Goal: Use online tool/utility: Utilize a website feature to perform a specific function

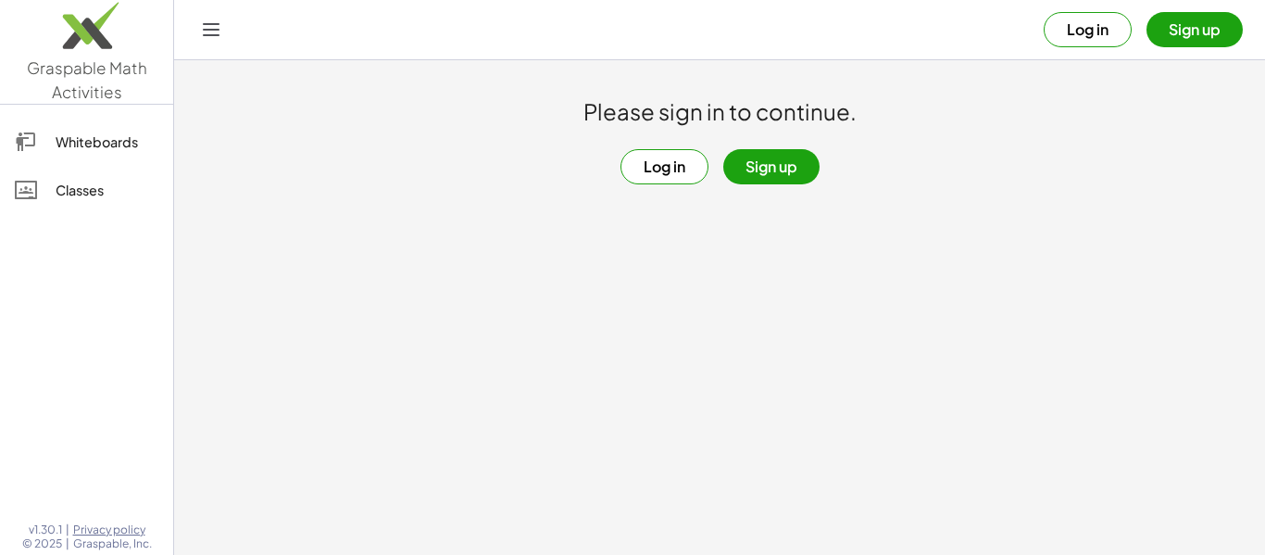
click at [674, 182] on button "Log in" at bounding box center [665, 166] width 88 height 35
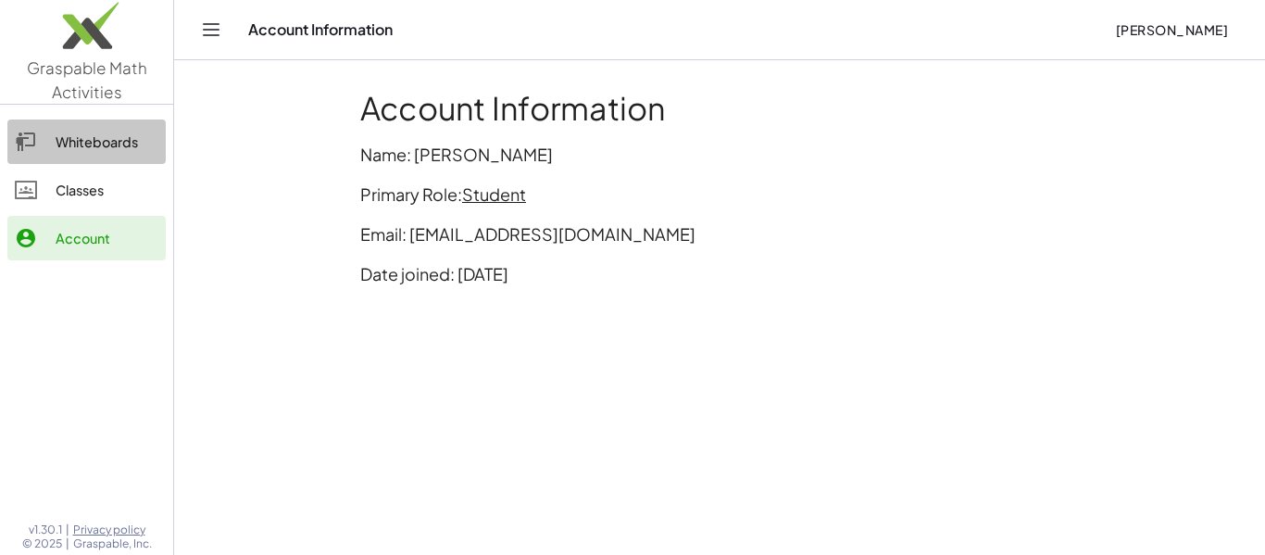
click at [126, 124] on link "Whiteboards" at bounding box center [86, 142] width 158 height 44
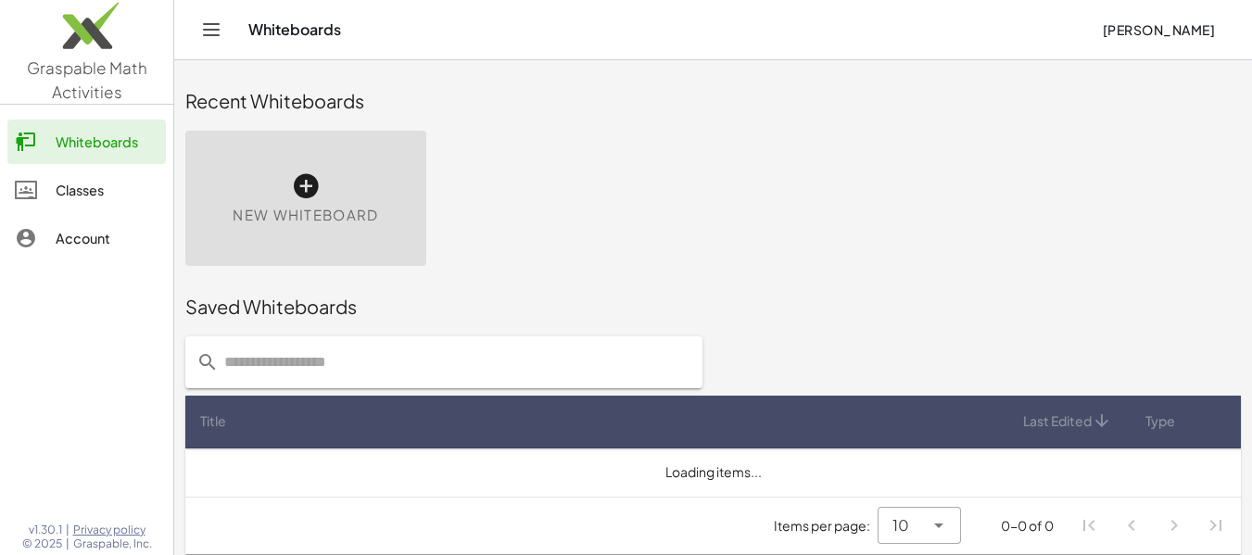
click at [325, 191] on div "New Whiteboard" at bounding box center [305, 198] width 241 height 135
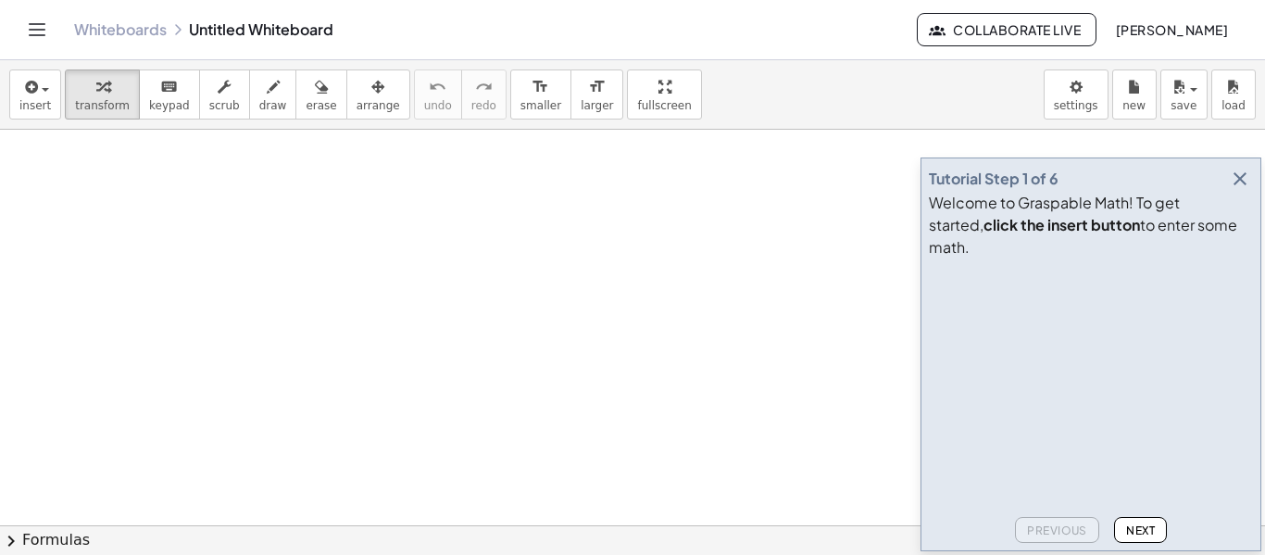
click at [401, 220] on div at bounding box center [632, 525] width 1265 height 791
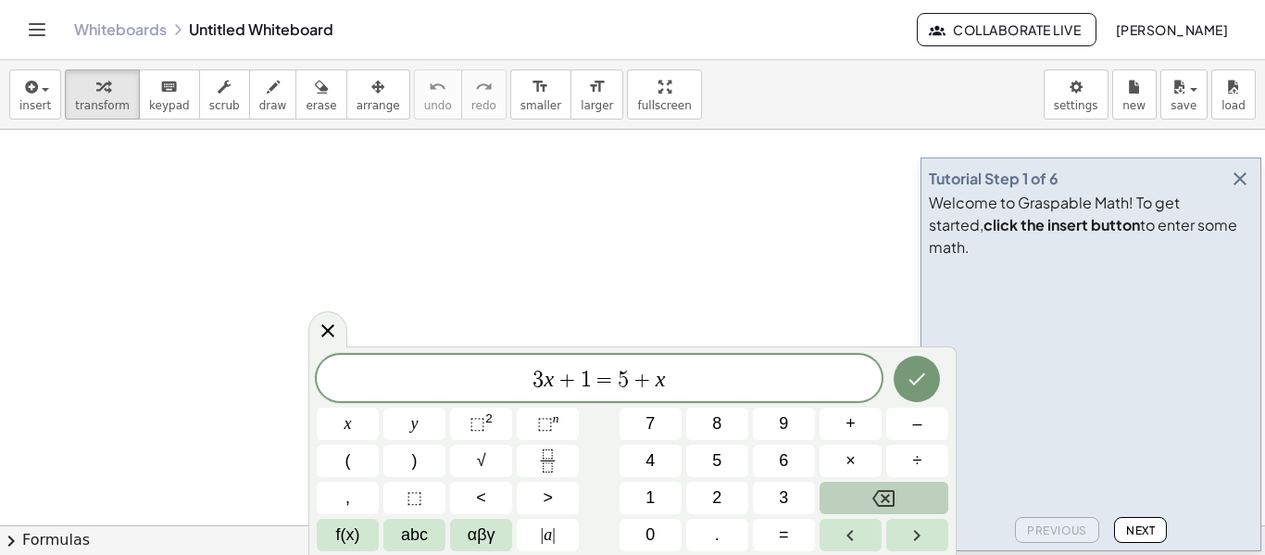
click at [902, 495] on button "Backspace" at bounding box center [884, 498] width 129 height 32
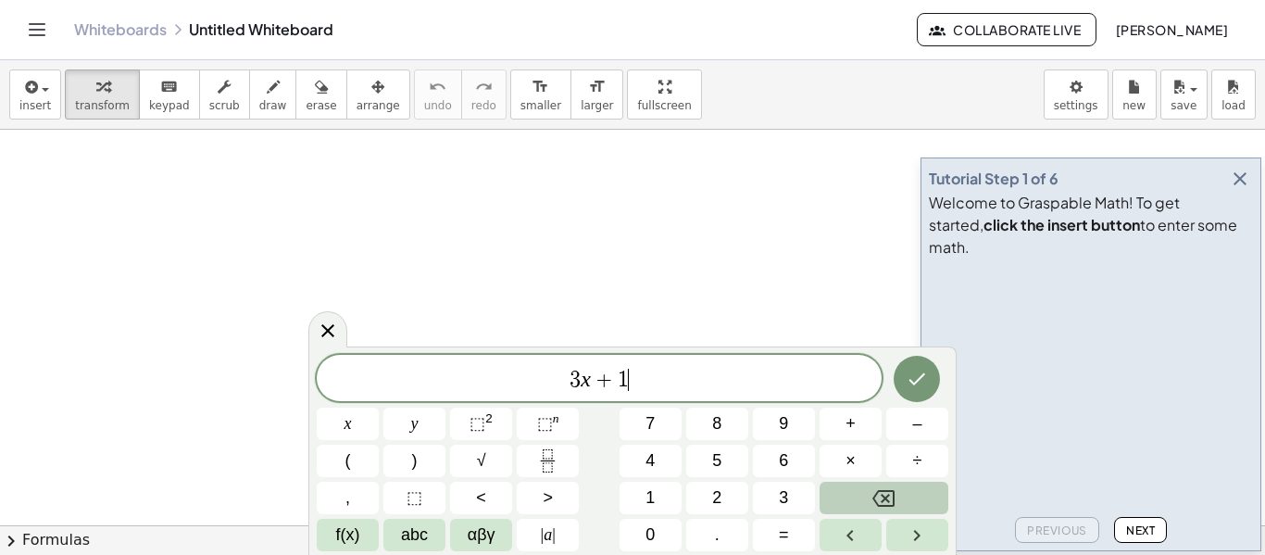
click at [902, 495] on button "Backspace" at bounding box center [884, 498] width 129 height 32
click at [345, 471] on div "​ x y ⬚ 2 ⬚ n 7 8 9 + – ( ) √ 4 5 6 × ÷ , ⬚ < > 1 2 3 f(x) abc αβγ | a | 0 . =" at bounding box center [633, 453] width 632 height 196
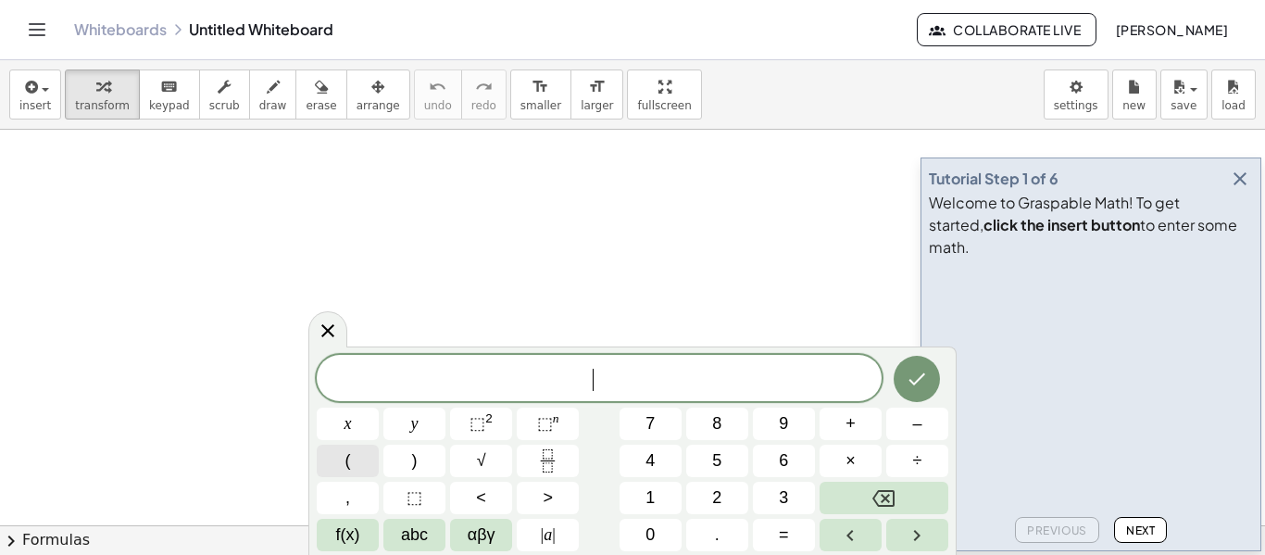
click at [346, 471] on span "(" at bounding box center [349, 460] width 6 height 25
click at [364, 419] on button "x" at bounding box center [348, 424] width 62 height 32
click at [848, 423] on span "+" at bounding box center [851, 423] width 10 height 25
click at [721, 485] on span "2" at bounding box center [716, 497] width 9 height 25
click at [406, 447] on button ")" at bounding box center [415, 461] width 62 height 32
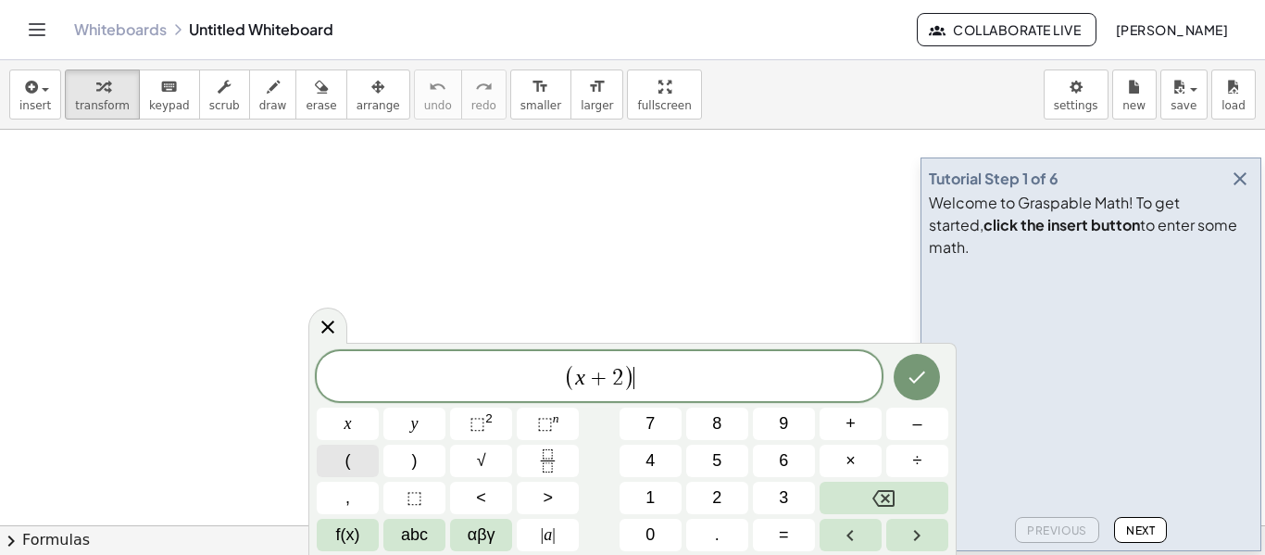
click at [363, 454] on button "(" at bounding box center [348, 461] width 62 height 32
click at [342, 416] on button "x" at bounding box center [348, 424] width 62 height 32
click at [925, 423] on button "–" at bounding box center [918, 424] width 62 height 32
click at [725, 487] on button "2" at bounding box center [717, 498] width 62 height 32
click at [421, 453] on button ")" at bounding box center [415, 461] width 62 height 32
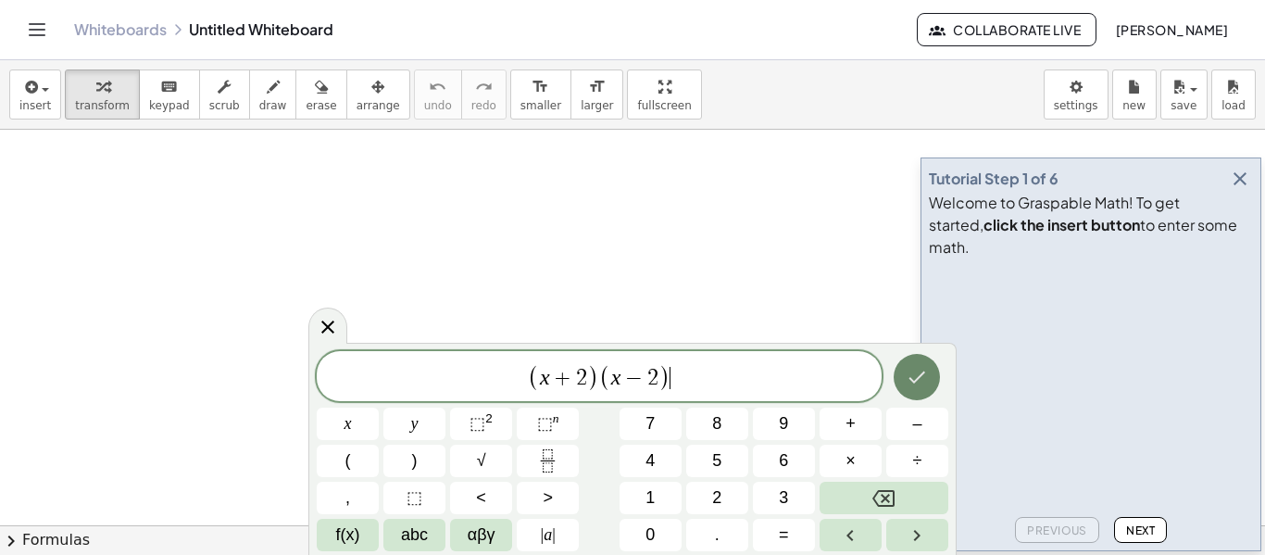
click at [913, 388] on icon "Done" at bounding box center [917, 377] width 22 height 22
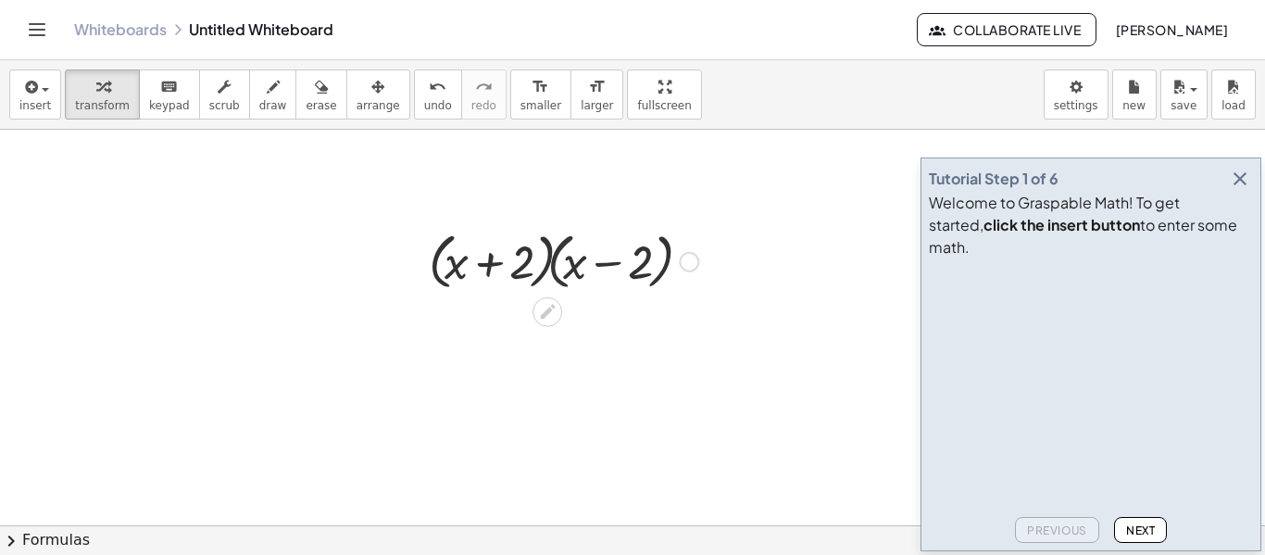
click at [550, 270] on div at bounding box center [564, 260] width 288 height 70
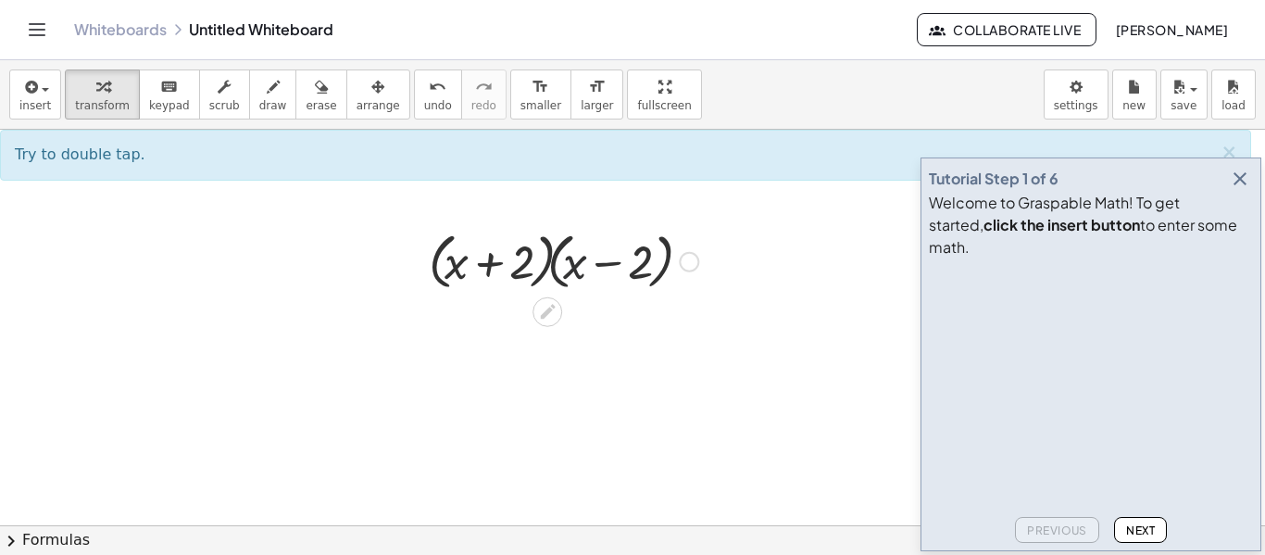
click at [565, 270] on div at bounding box center [564, 260] width 288 height 70
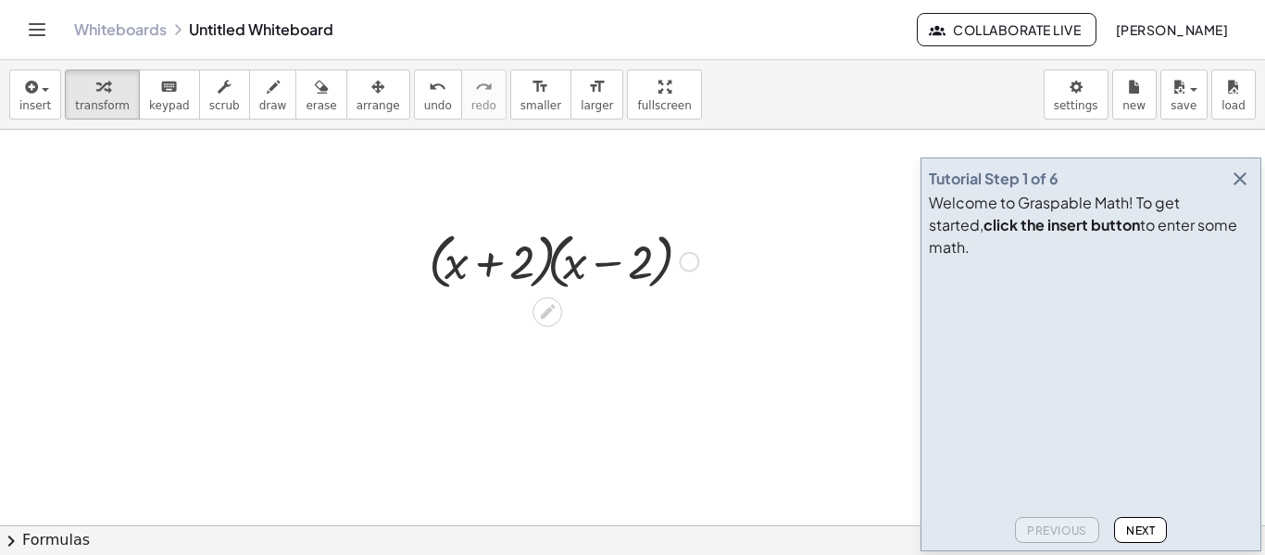
click at [550, 262] on div at bounding box center [564, 260] width 288 height 70
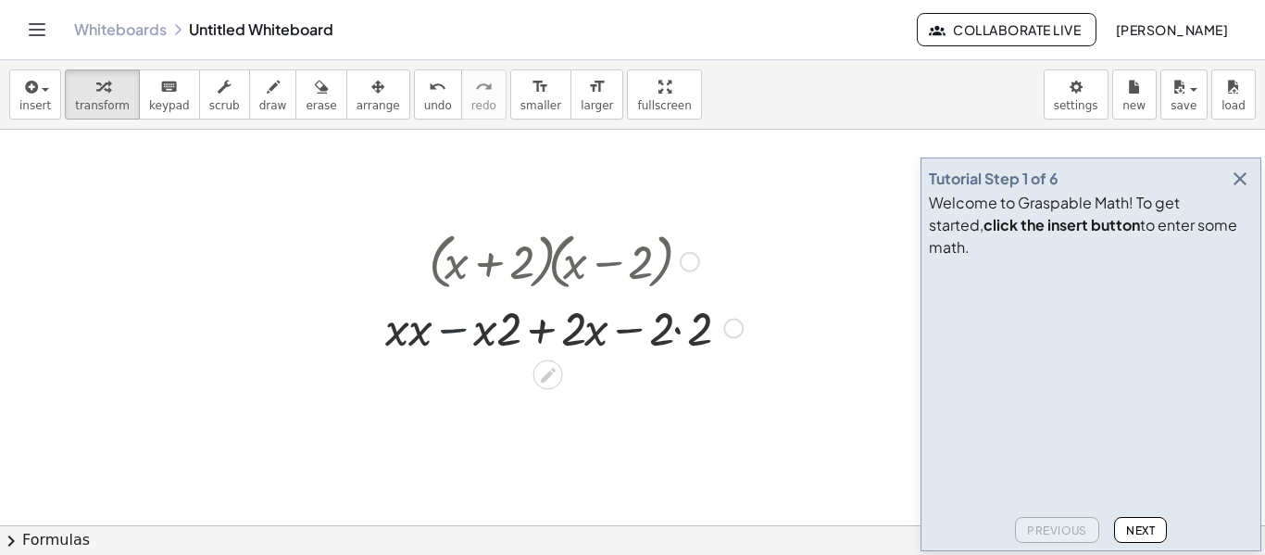
click at [453, 328] on div at bounding box center [564, 327] width 376 height 63
click at [545, 334] on div at bounding box center [564, 327] width 376 height 63
click at [418, 112] on button "undo undo" at bounding box center [438, 94] width 48 height 50
click at [674, 334] on div at bounding box center [564, 327] width 376 height 63
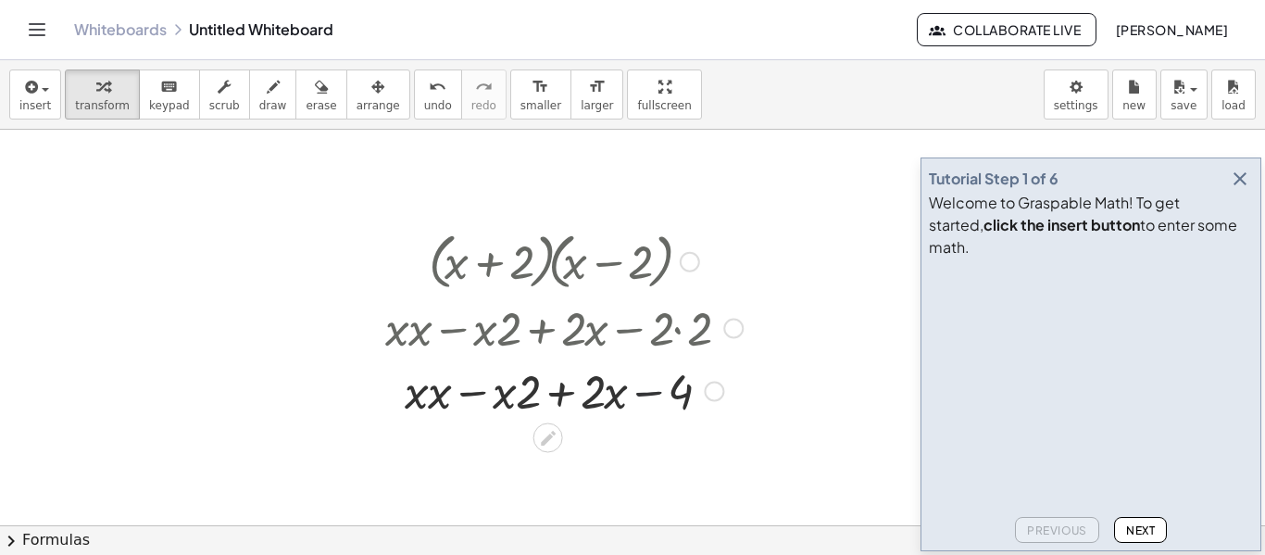
click at [648, 396] on div at bounding box center [564, 390] width 376 height 63
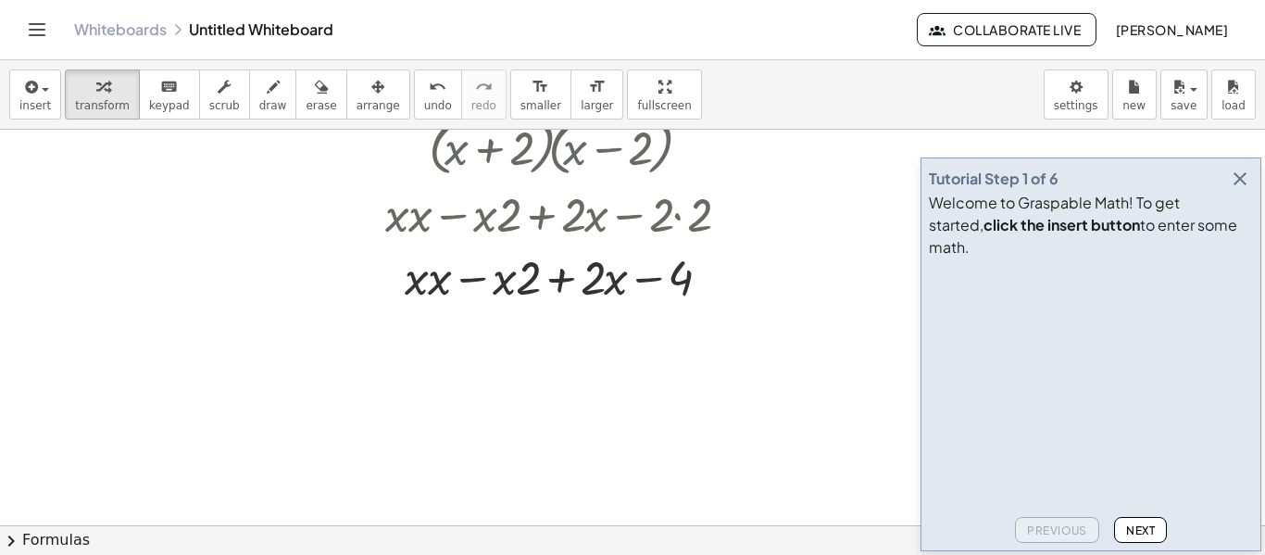
scroll to position [115, 0]
click at [573, 278] on div at bounding box center [564, 275] width 376 height 63
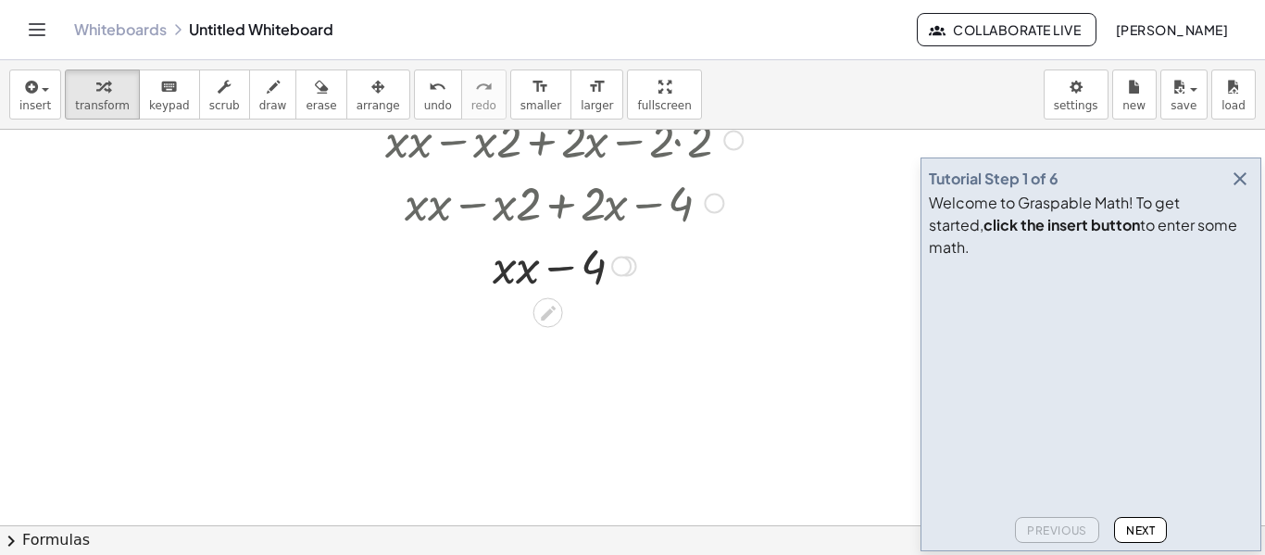
scroll to position [193, 0]
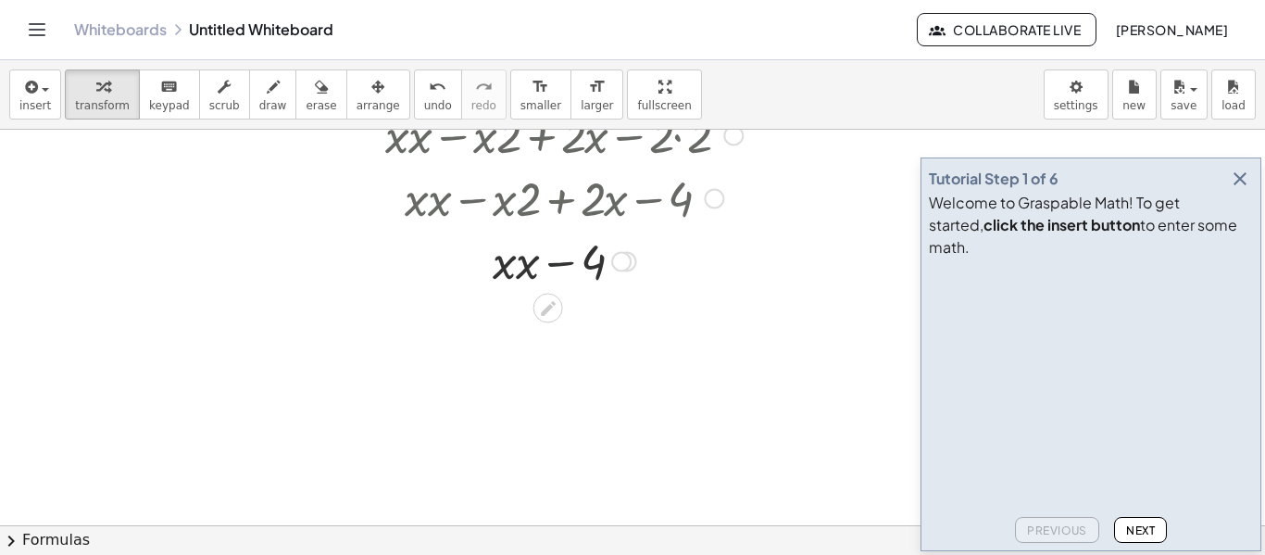
click at [567, 267] on div at bounding box center [564, 260] width 376 height 63
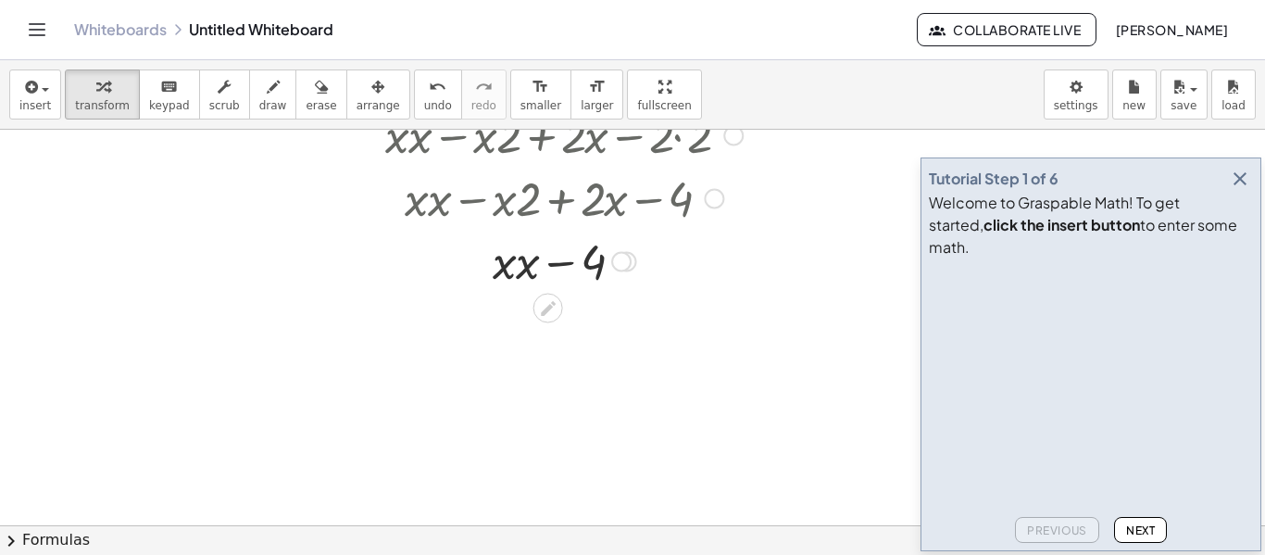
click at [524, 271] on div at bounding box center [564, 260] width 376 height 63
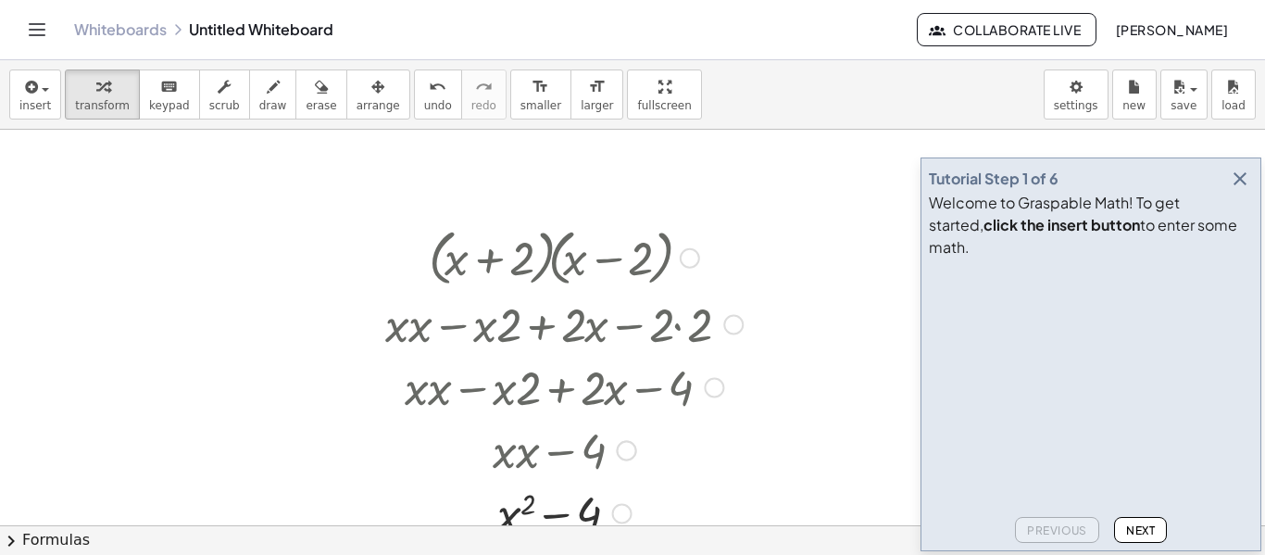
scroll to position [1, 0]
click at [1235, 190] on icon "button" at bounding box center [1240, 179] width 22 height 22
